Goal: Check status: Check status

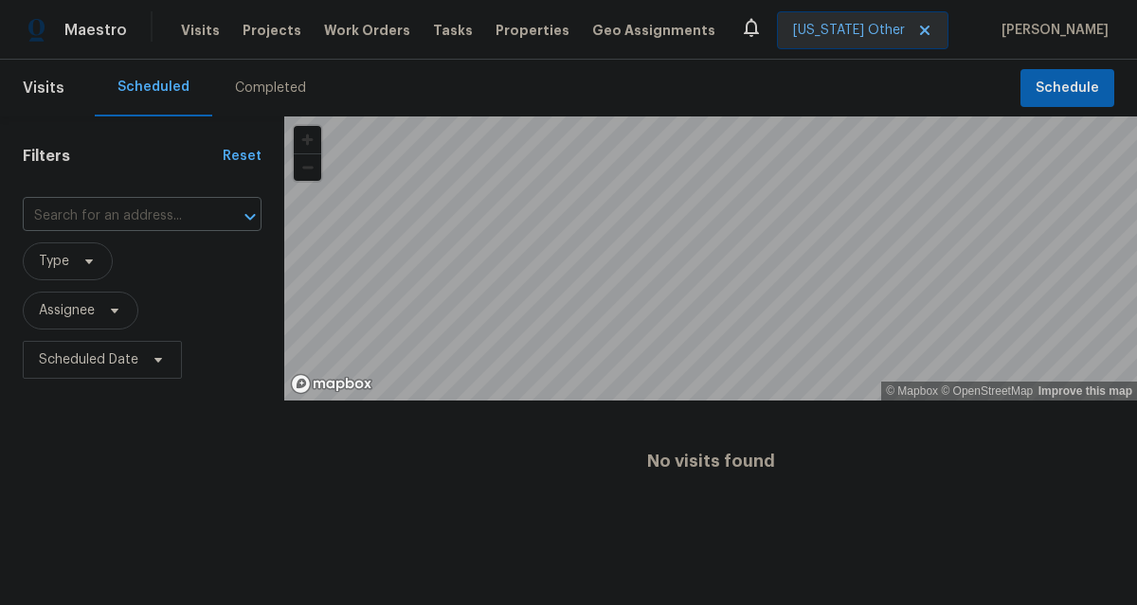
click at [255, 90] on div "Completed" at bounding box center [270, 88] width 71 height 19
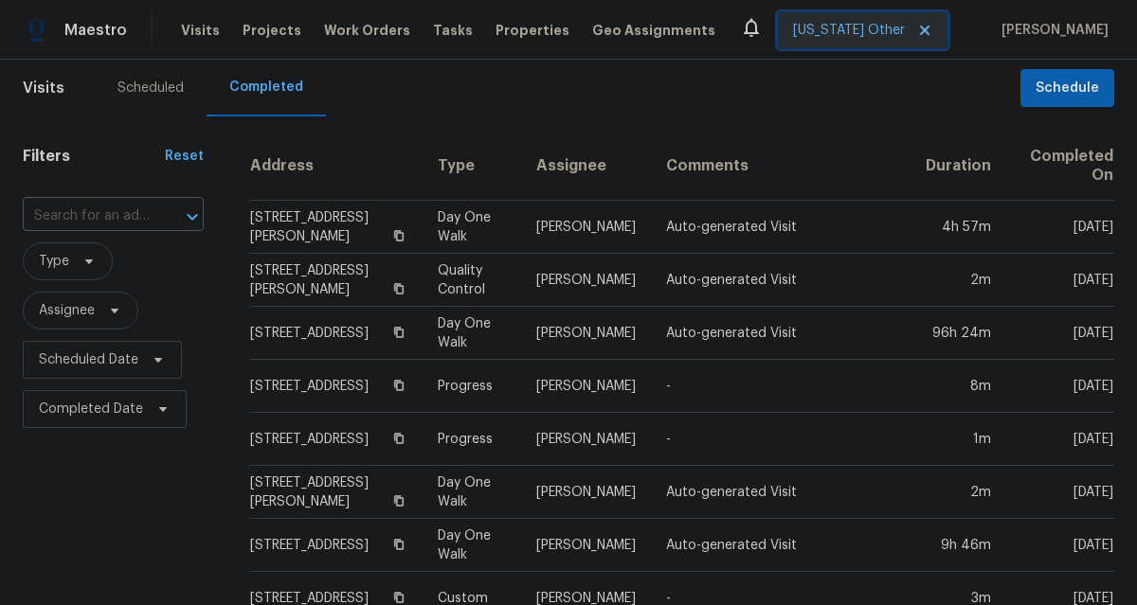
click at [932, 35] on icon at bounding box center [924, 30] width 15 height 15
click at [891, 21] on span "[US_STATE] Other" at bounding box center [849, 30] width 112 height 19
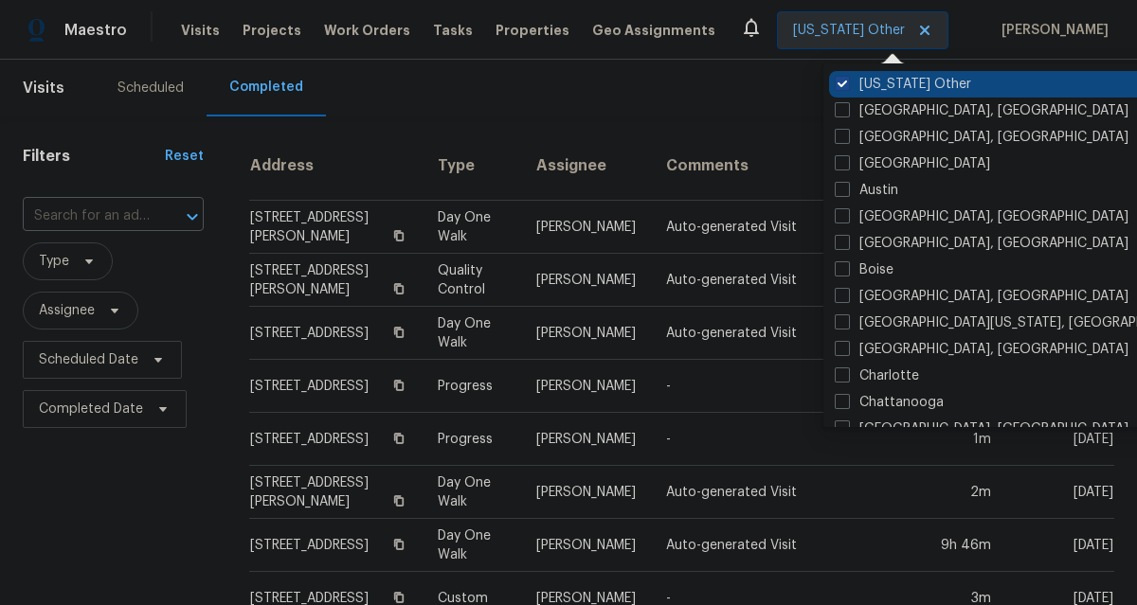
click at [841, 86] on span at bounding box center [841, 83] width 15 height 15
click at [841, 86] on input "[US_STATE] Other" at bounding box center [840, 81] width 12 height 12
checkbox input "true"
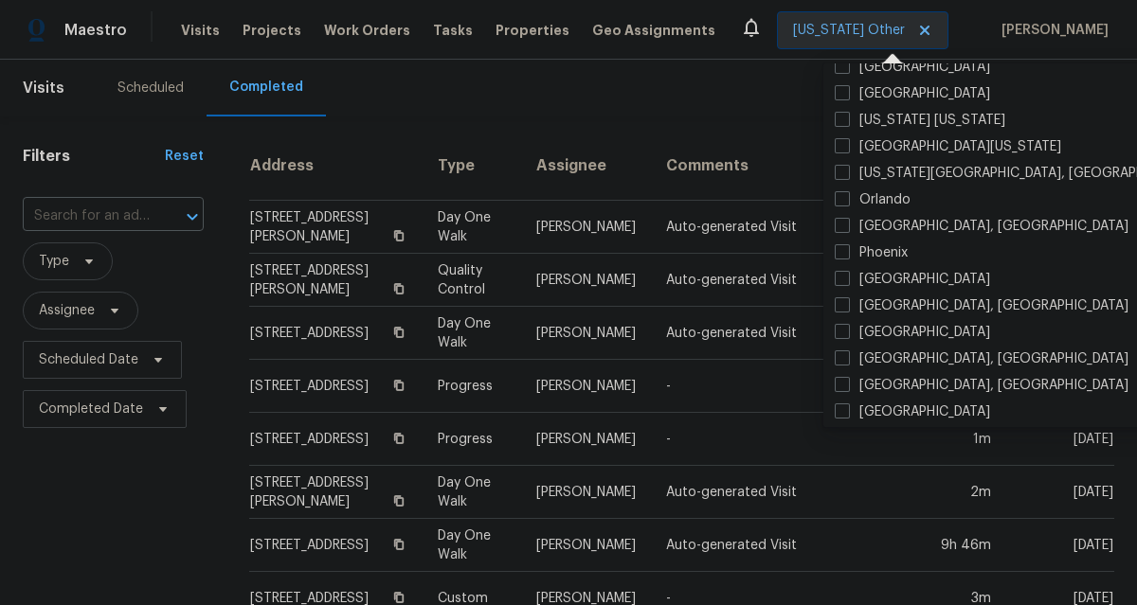
scroll to position [932, 0]
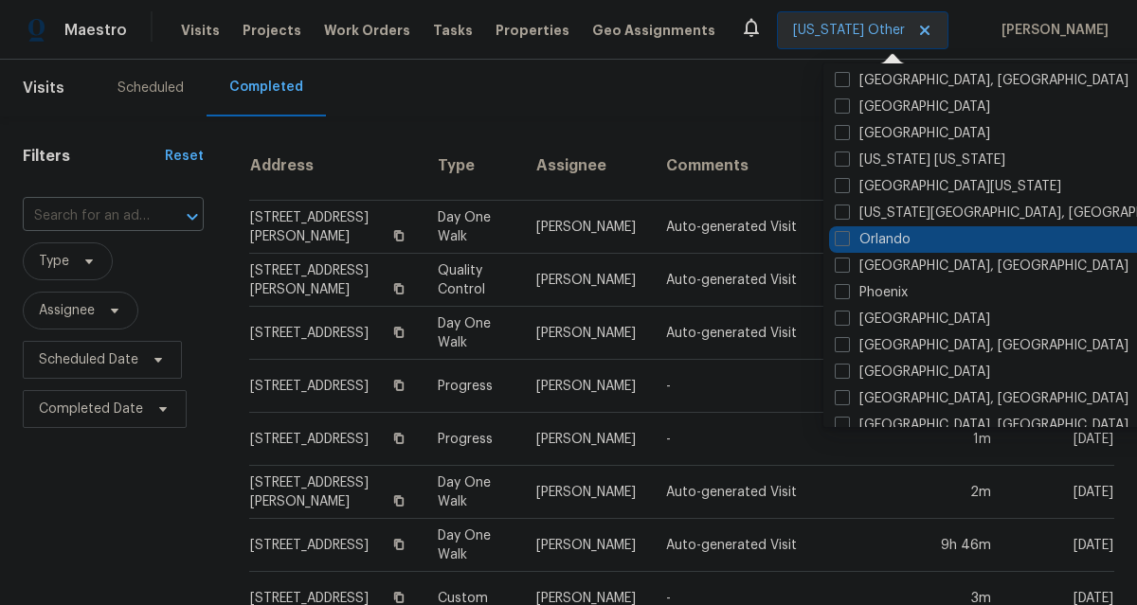
click at [875, 241] on label "Orlando" at bounding box center [872, 239] width 76 height 19
click at [847, 241] on input "Orlando" at bounding box center [840, 236] width 12 height 12
checkbox input "true"
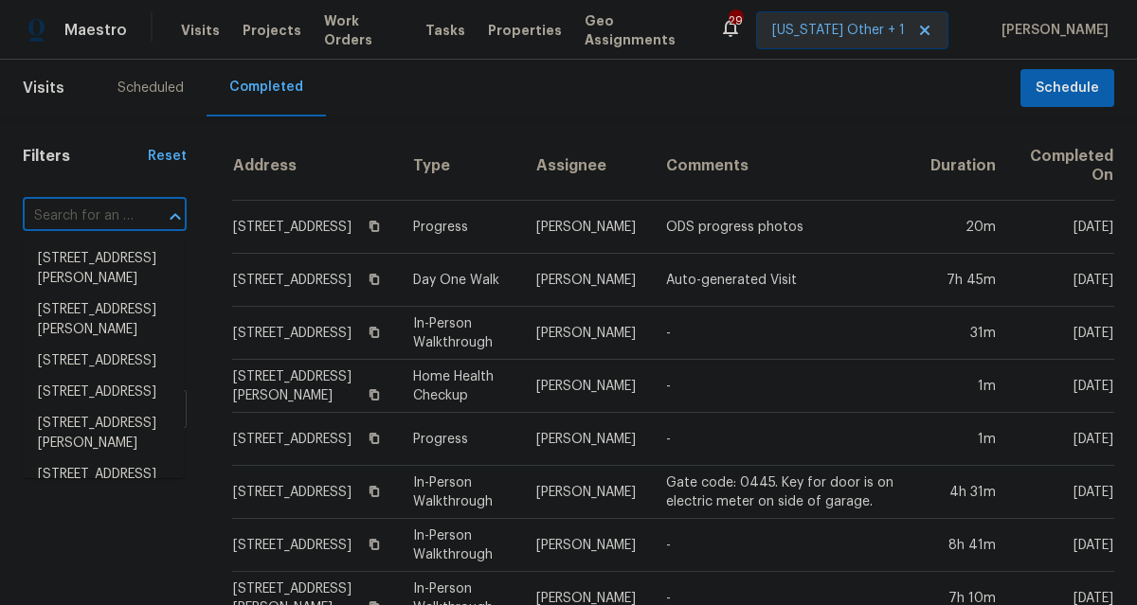
click at [85, 209] on input "text" at bounding box center [78, 216] width 111 height 29
paste input "[STREET_ADDRESS][PERSON_NAME]"
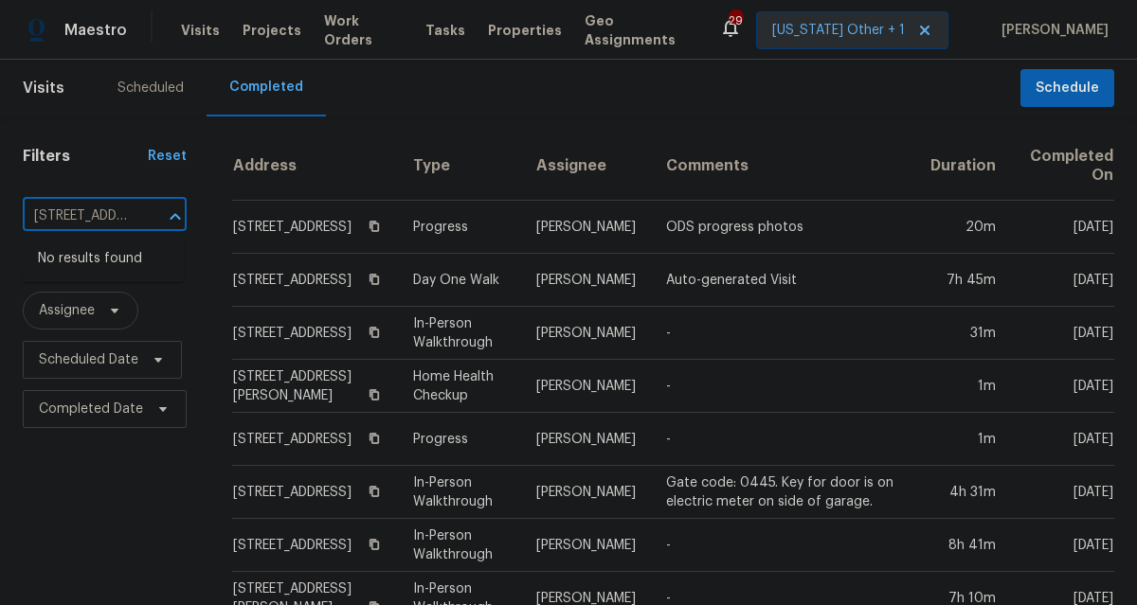
click at [129, 216] on input "[STREET_ADDRESS][PERSON_NAME]" at bounding box center [78, 216] width 111 height 29
drag, startPoint x: 74, startPoint y: 218, endPoint x: 394, endPoint y: 268, distance: 324.1
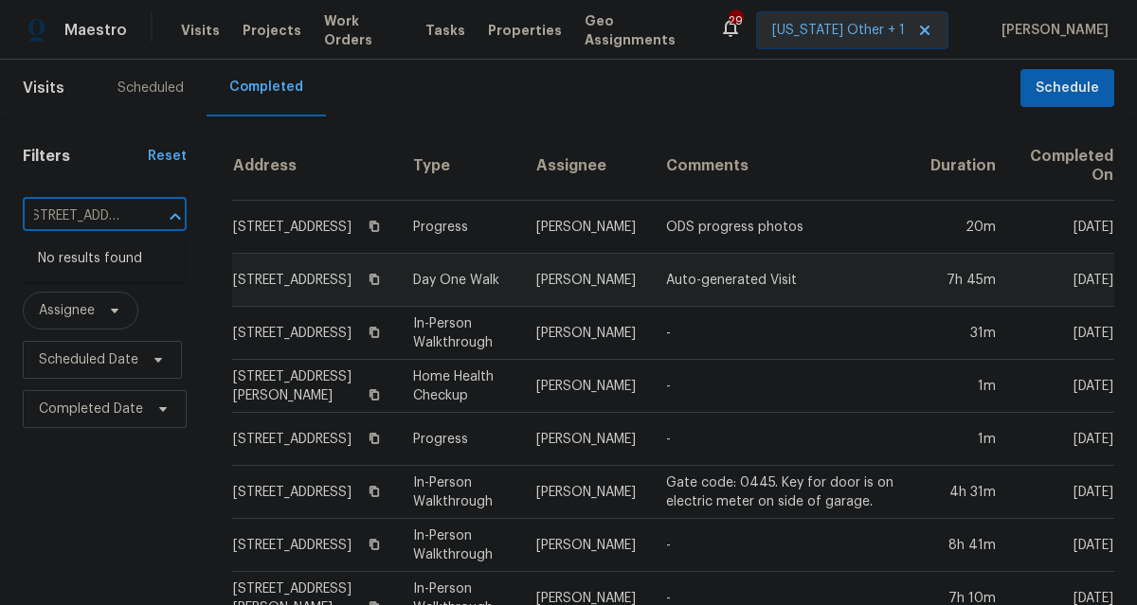
type input "[STREET_ADDRESS]"
